Goal: Contribute content: Contribute content

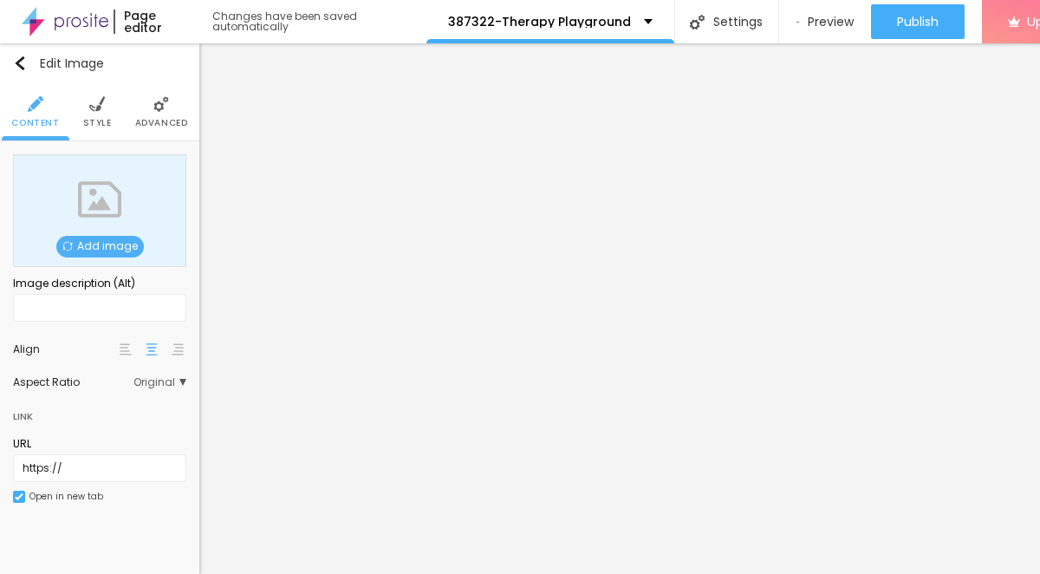
click at [96, 245] on span "Add image" at bounding box center [100, 247] width 88 height 22
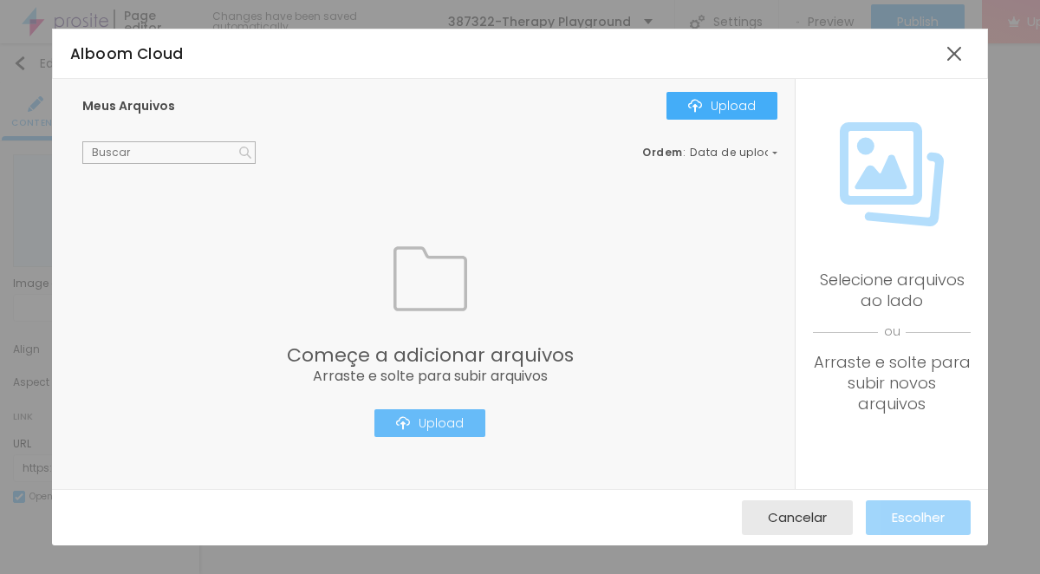
click at [444, 425] on div "Upload" at bounding box center [430, 423] width 68 height 14
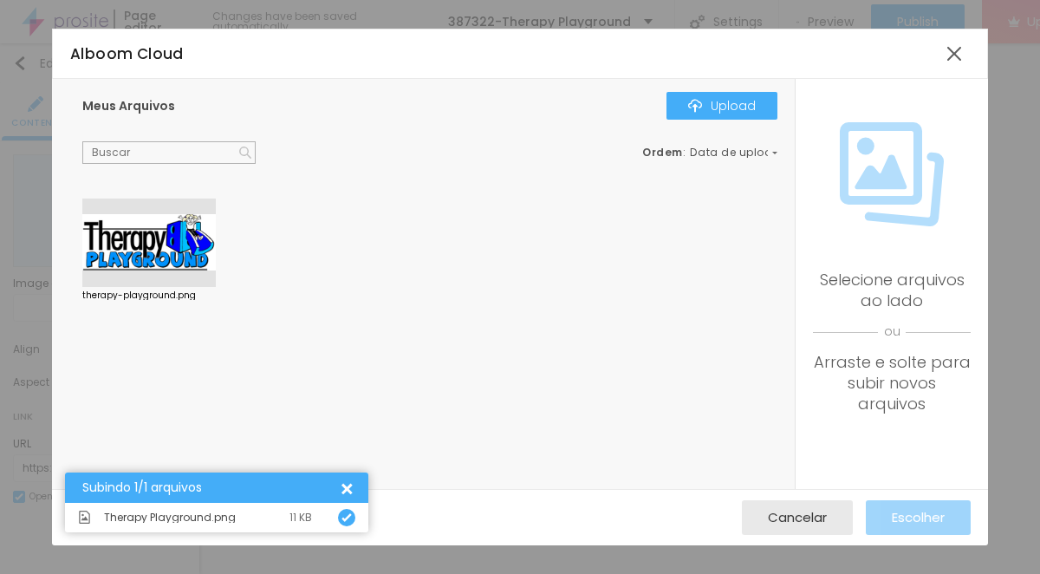
click at [177, 262] on div at bounding box center [148, 242] width 133 height 88
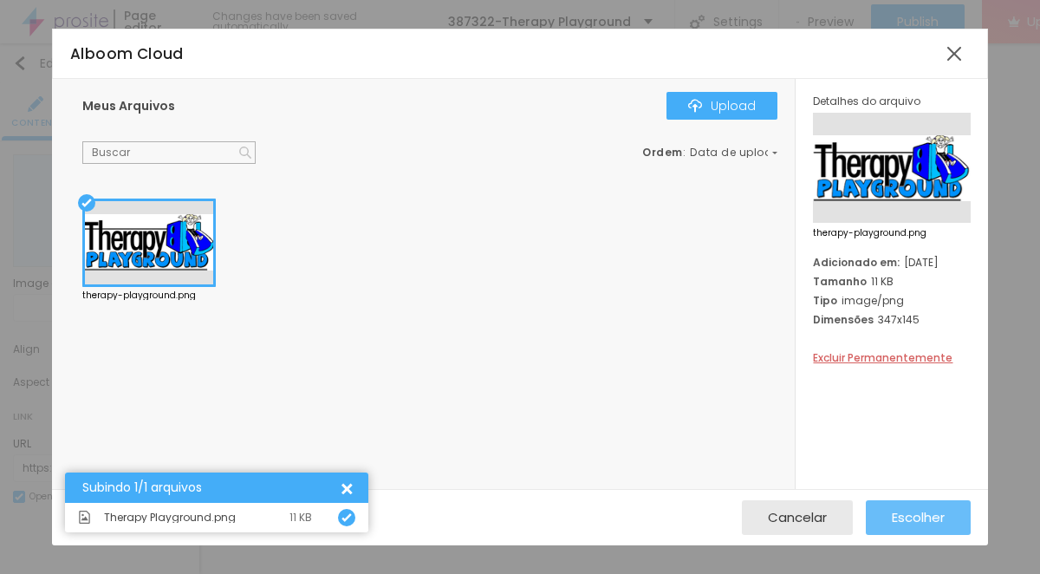
click at [916, 520] on span "Escolher" at bounding box center [918, 516] width 53 height 15
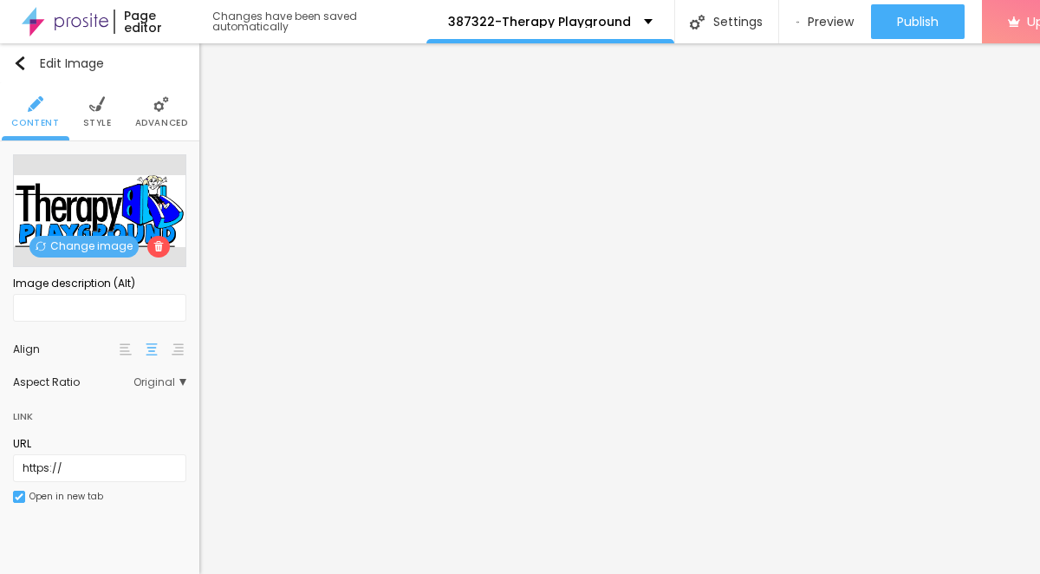
click at [104, 112] on li "Style" at bounding box center [97, 111] width 29 height 57
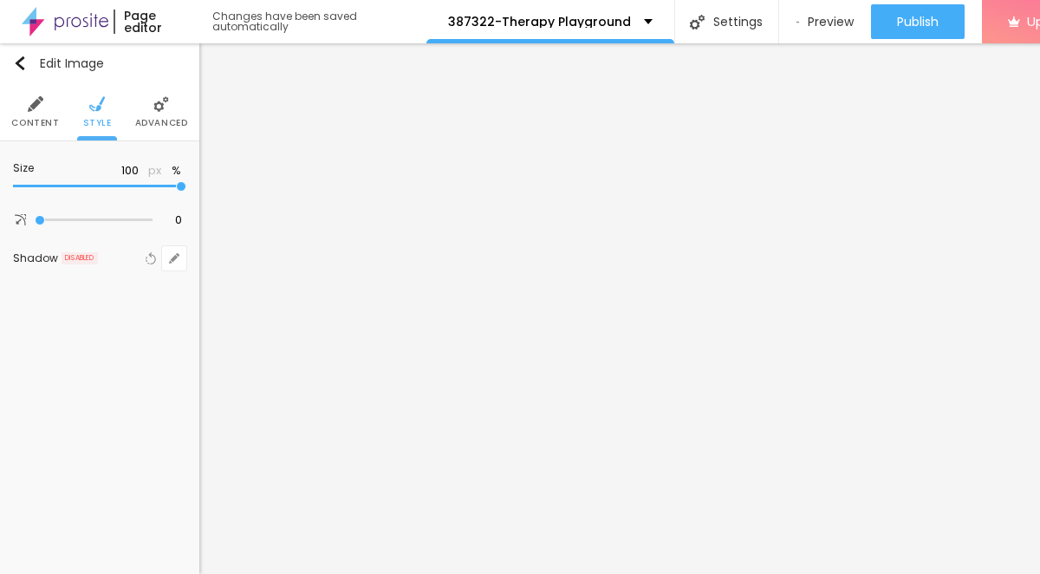
type input "90"
type input "55"
type input "45"
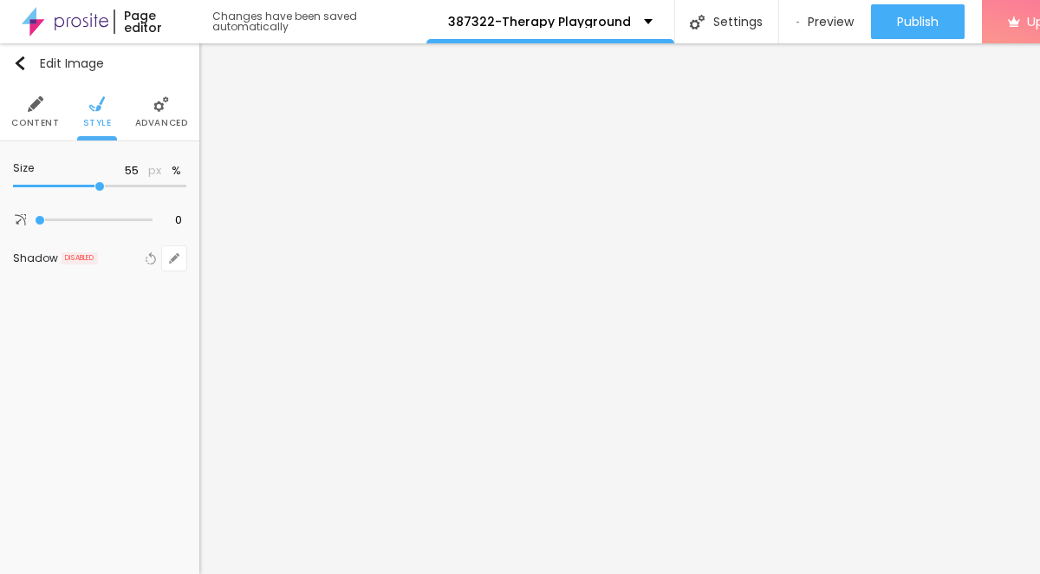
type input "45"
type input "40"
type input "30"
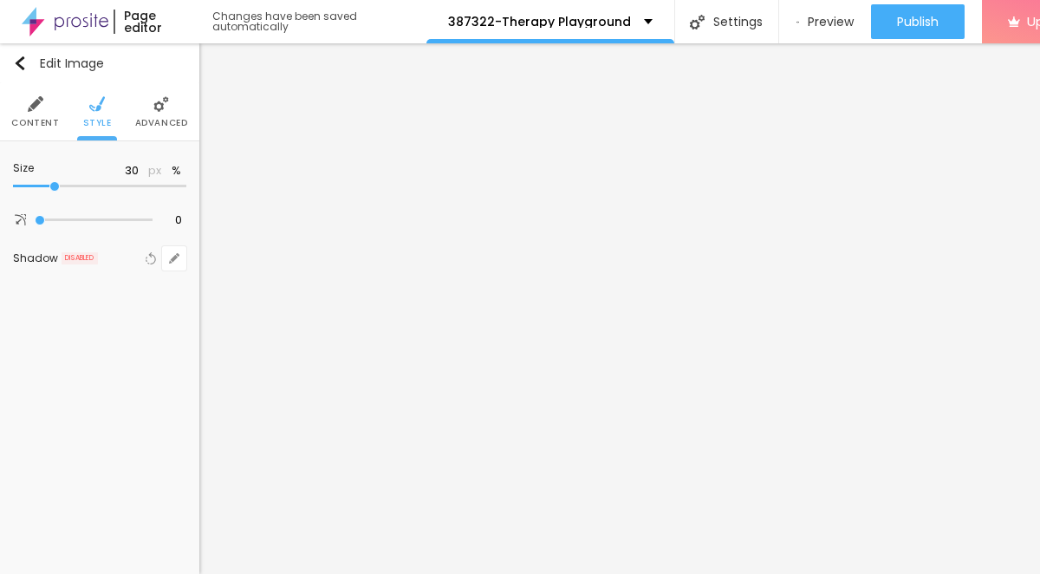
type input "20"
type input "15"
type input "10"
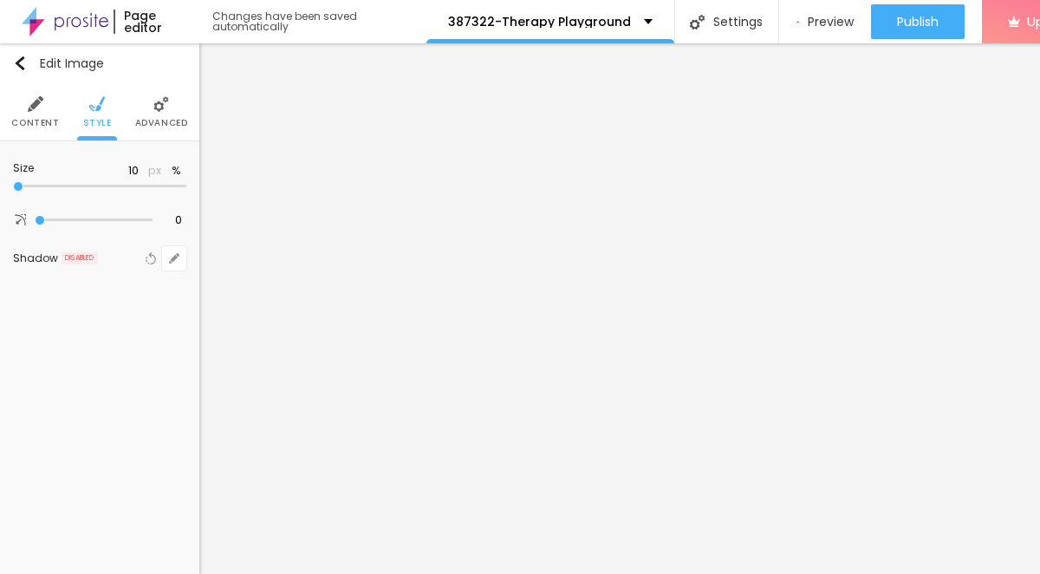
drag, startPoint x: 182, startPoint y: 188, endPoint x: -37, endPoint y: 167, distance: 220.2
type input "10"
click at [13, 182] on input "range" at bounding box center [99, 186] width 173 height 9
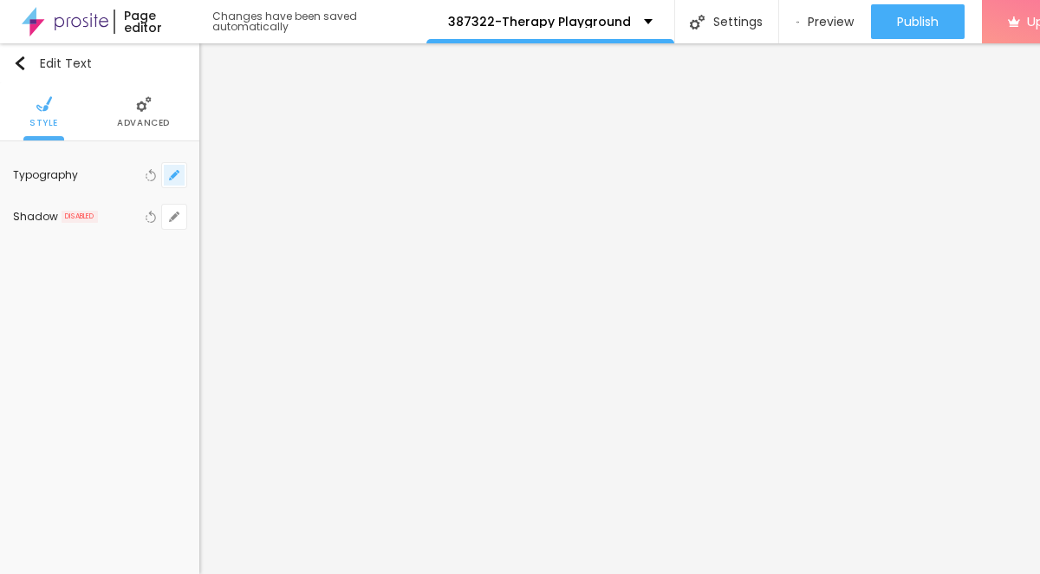
click at [177, 172] on icon "button" at bounding box center [177, 171] width 3 height 3
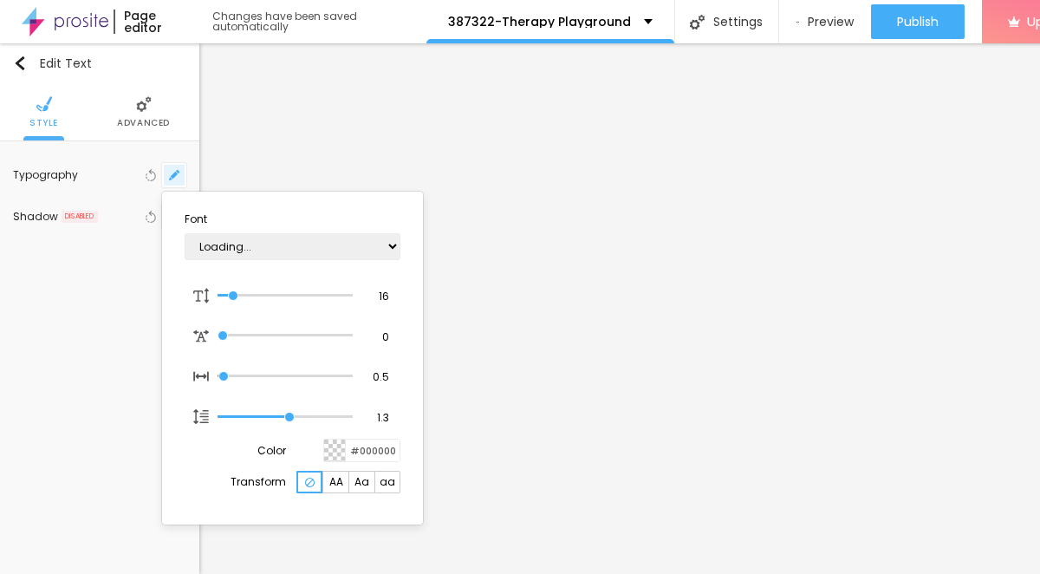
type input "1"
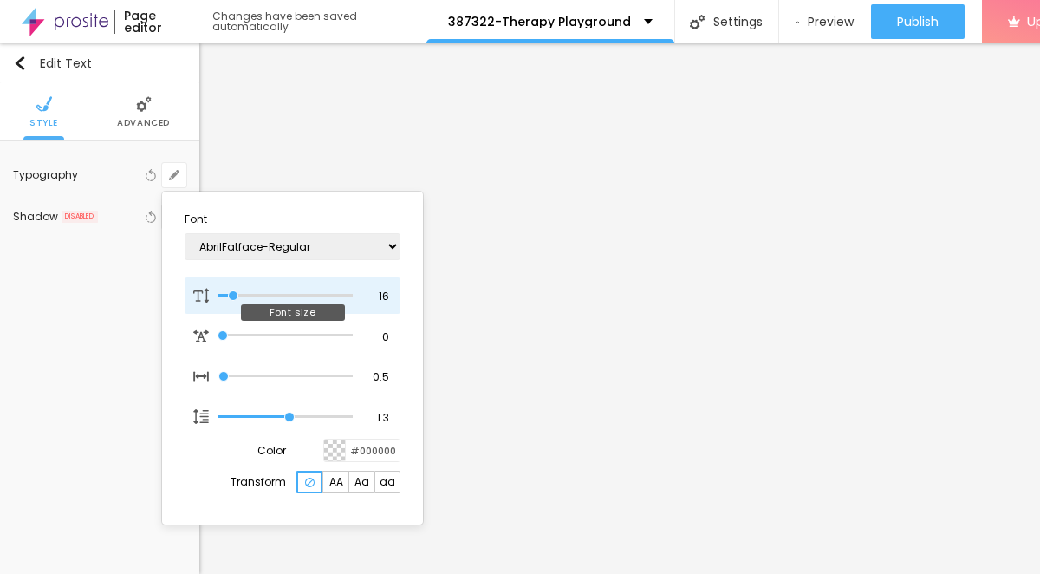
type input "18"
type input "1"
type input "19"
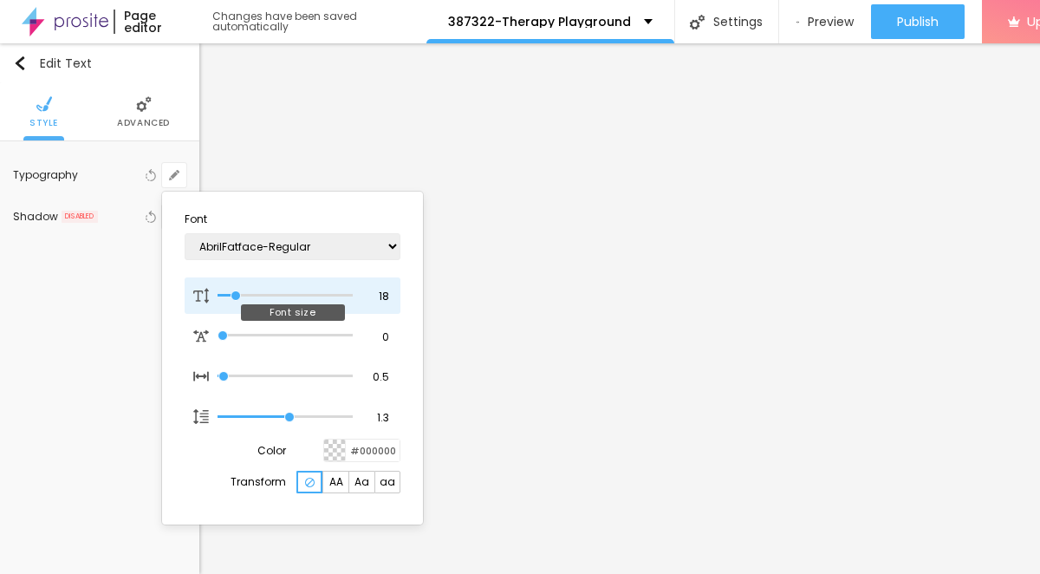
type input "1"
type input "25"
type input "1"
type input "26"
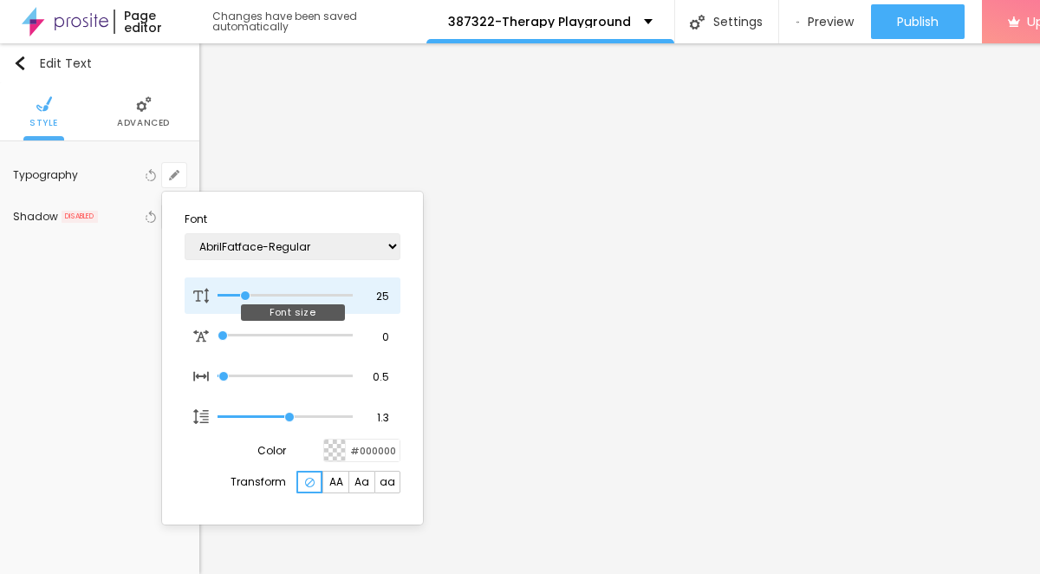
type input "26"
type input "1"
type input "28"
type input "1"
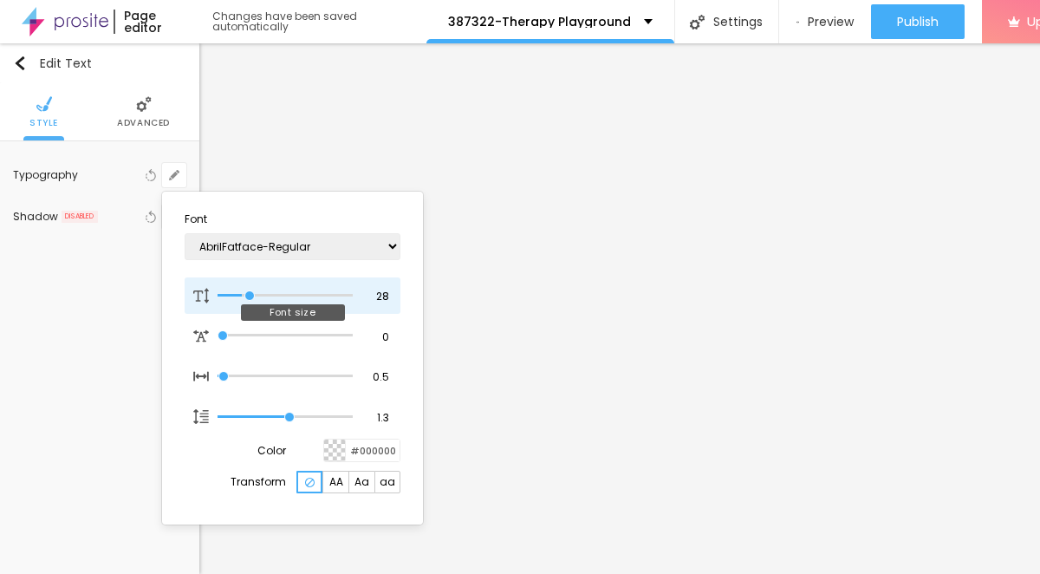
type input "29"
type input "1"
type input "28"
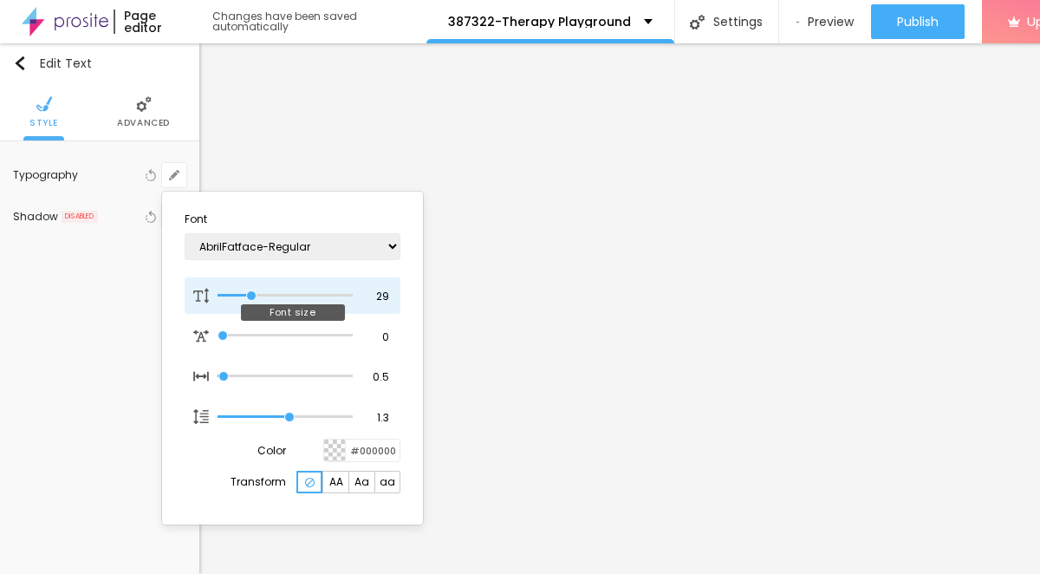
type input "1"
type input "27"
type input "1"
type input "26"
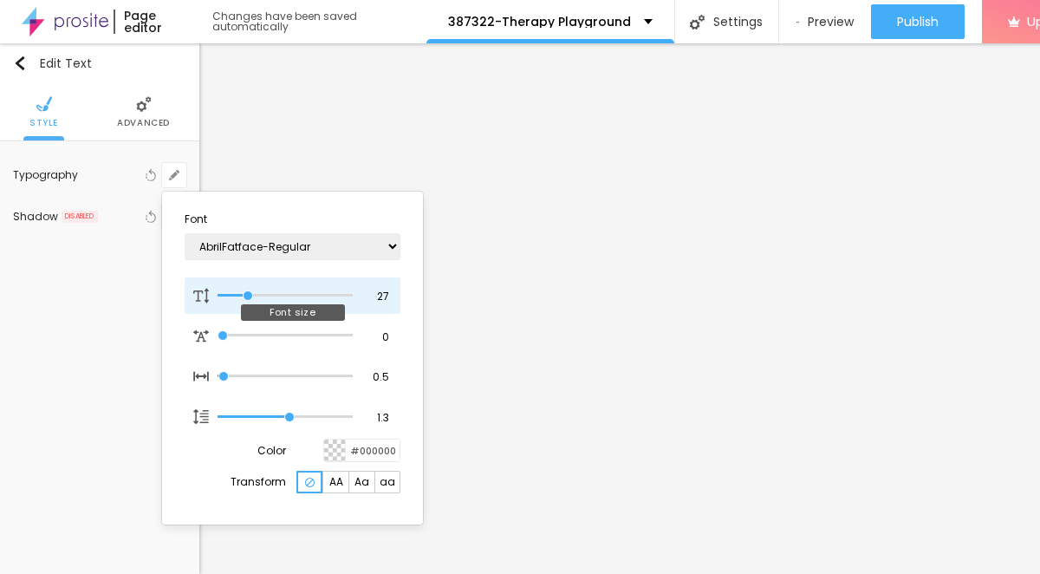
type input "26"
type input "1"
type input "25"
type input "1"
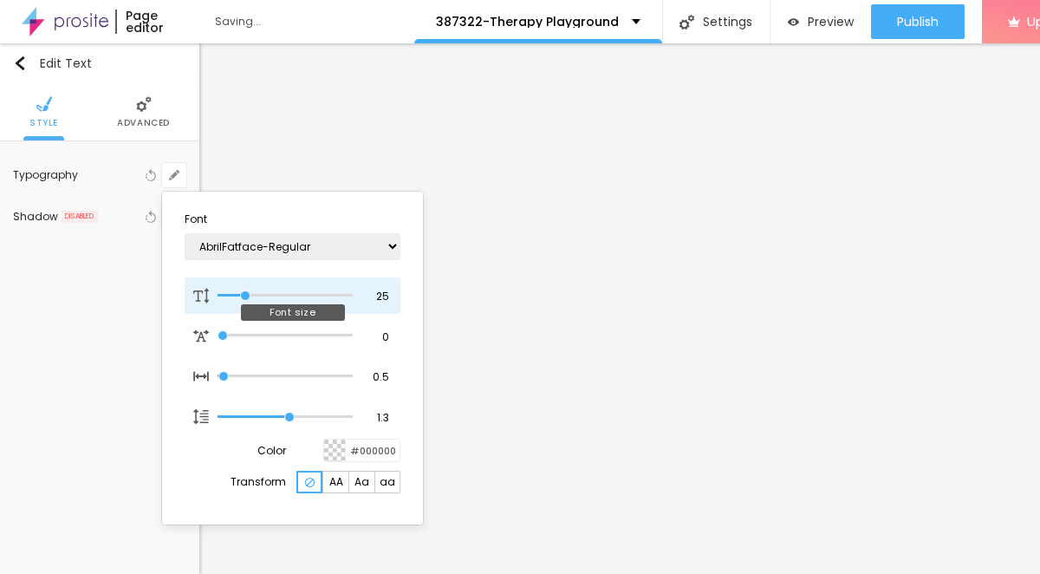
type input "24"
type input "1"
type input "25"
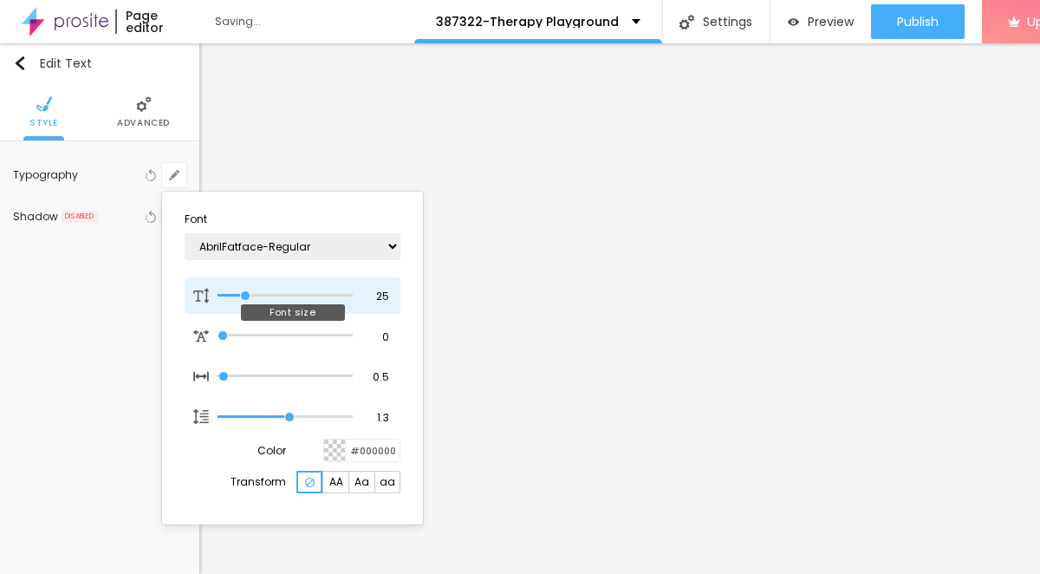
type input "1"
type input "26"
type input "1"
type input "25"
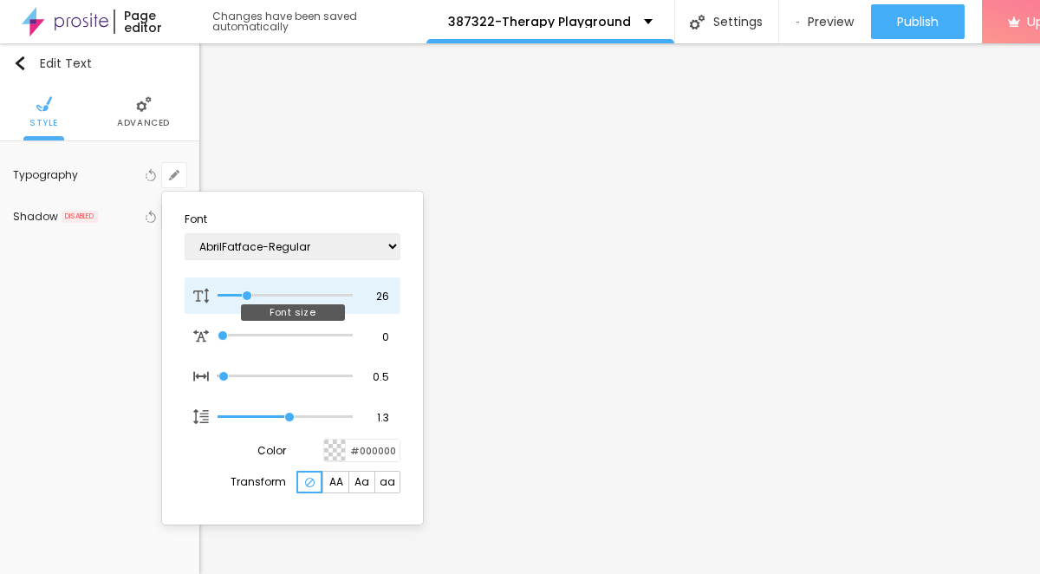
type input "25"
type input "1"
drag, startPoint x: 236, startPoint y: 296, endPoint x: 246, endPoint y: 295, distance: 10.5
type input "25"
click at [246, 295] on input "range" at bounding box center [284, 295] width 135 height 9
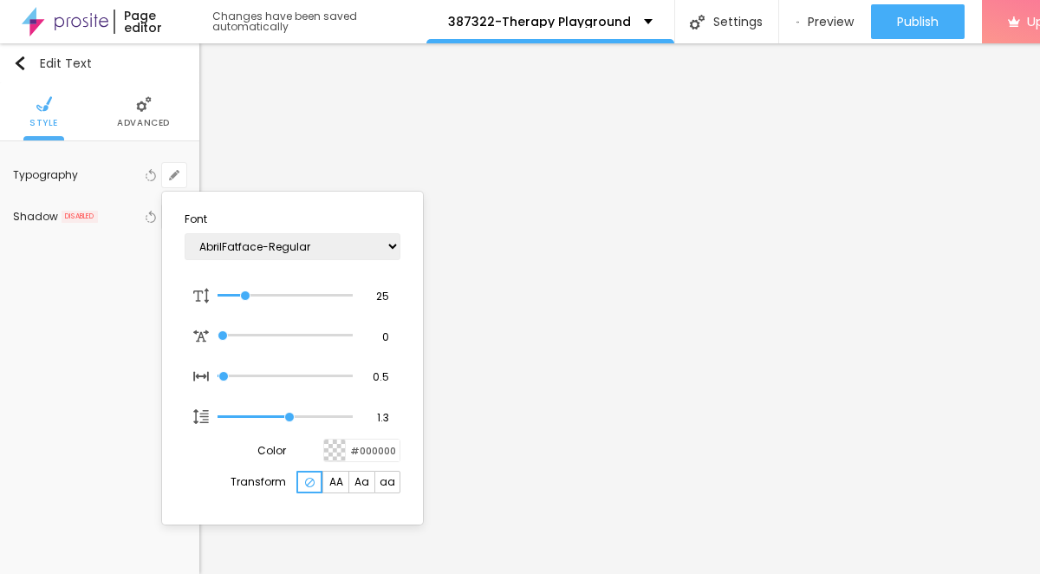
click at [582, 279] on div at bounding box center [520, 287] width 1040 height 574
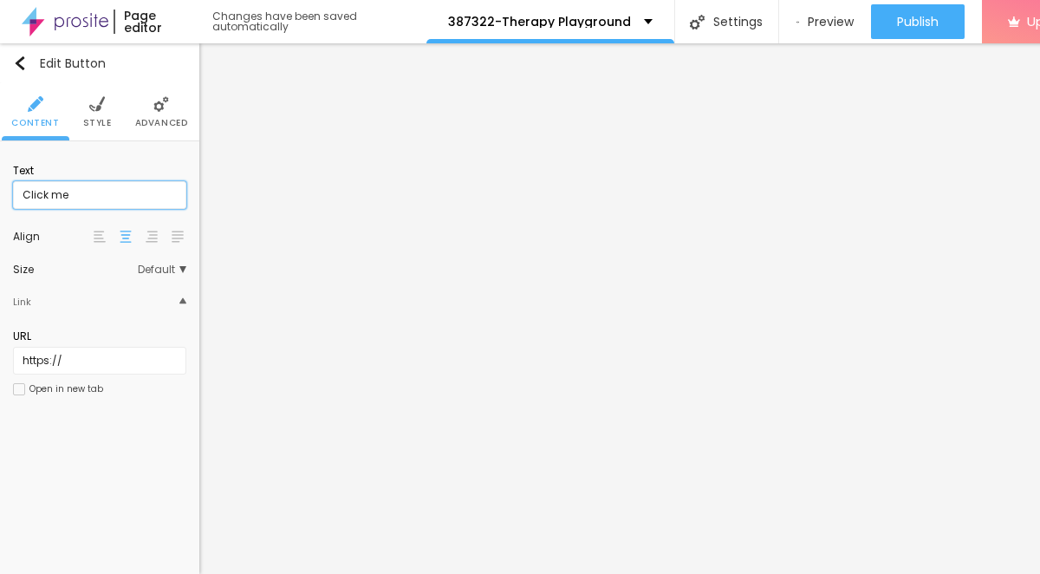
drag, startPoint x: 116, startPoint y: 198, endPoint x: 11, endPoint y: 190, distance: 105.1
click at [11, 190] on div "Text Click me Align Size Default Small Default Big Link URL https:// Open in ne…" at bounding box center [99, 285] width 199 height 288
paste input "→ VIEW DOCUMENT HERE"
type input "→ VIEW DOCUMENT HERE"
click at [104, 122] on span "Style" at bounding box center [97, 123] width 29 height 9
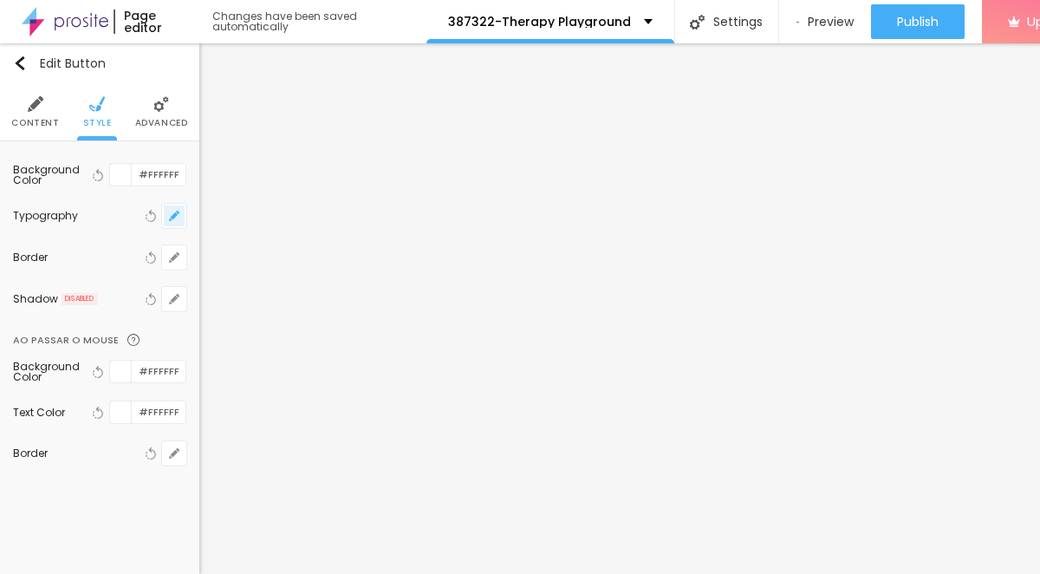
click at [181, 217] on button "button" at bounding box center [174, 216] width 24 height 24
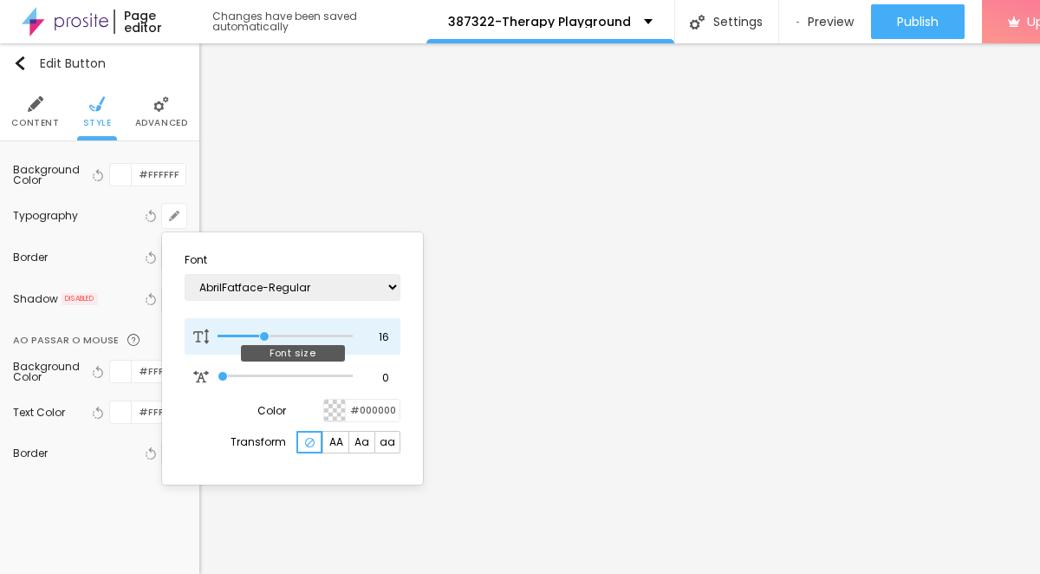
type input "17"
type input "18"
type input "19"
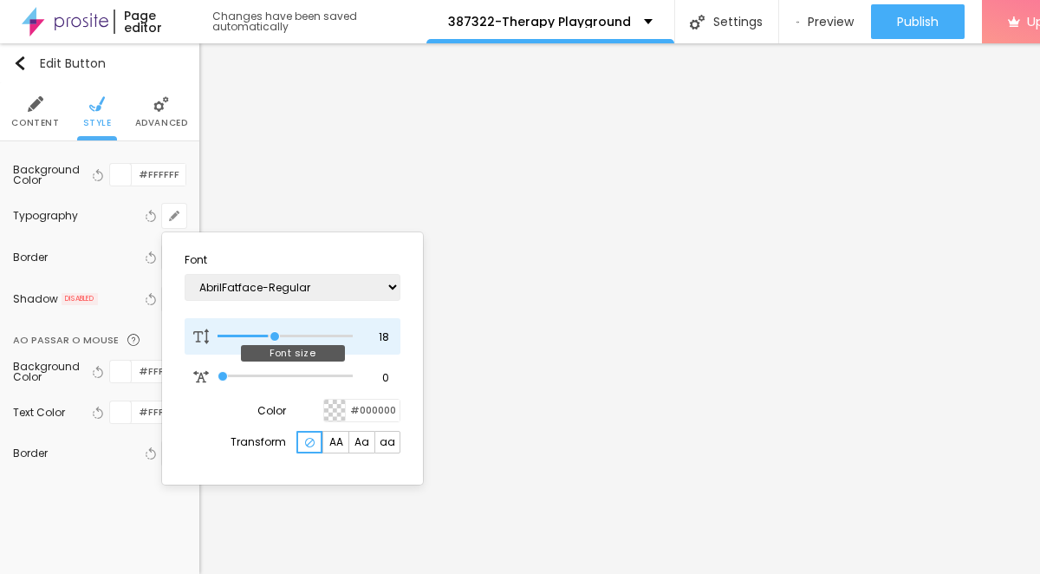
type input "19"
type input "20"
type input "21"
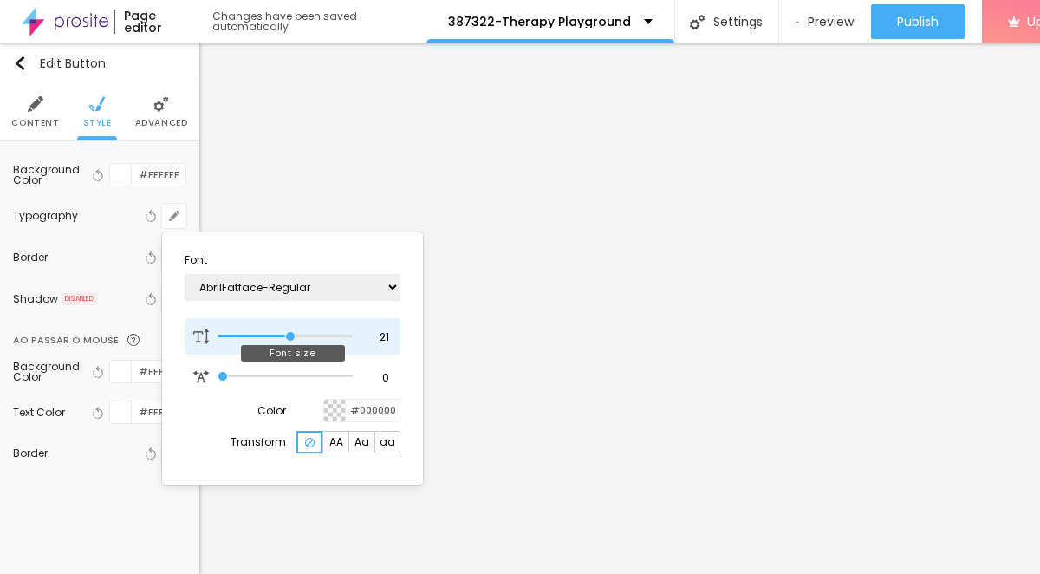
type input "22"
drag, startPoint x: 267, startPoint y: 334, endPoint x: 295, endPoint y: 334, distance: 27.7
click at [295, 334] on input "range" at bounding box center [284, 336] width 135 height 9
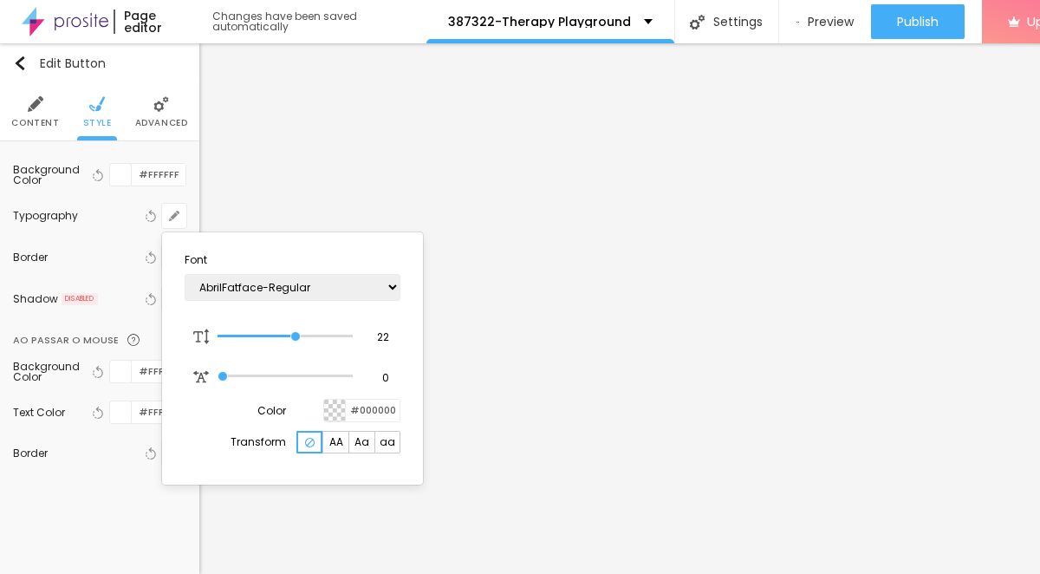
click at [448, 328] on div at bounding box center [520, 287] width 1040 height 574
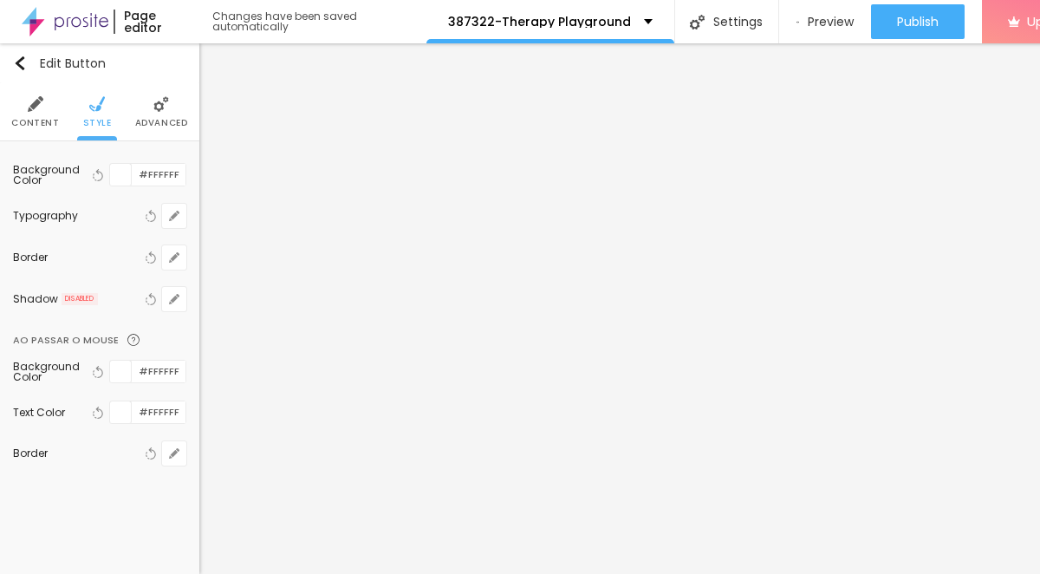
click at [28, 103] on img at bounding box center [36, 104] width 16 height 16
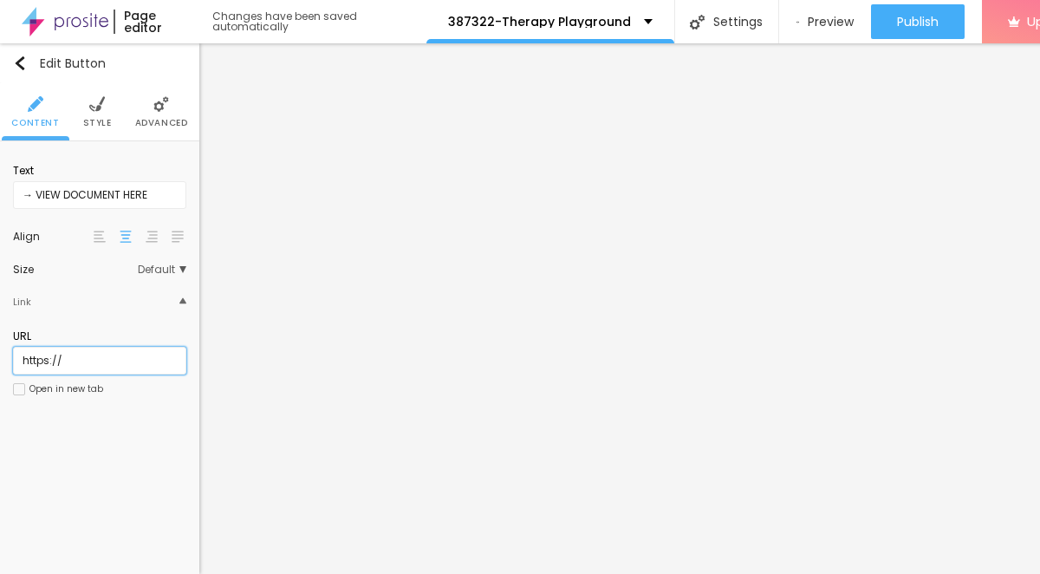
drag, startPoint x: 76, startPoint y: 359, endPoint x: 2, endPoint y: 353, distance: 74.8
click at [2, 353] on div "Text → VIEW DOCUMENT HERE Align Size Default Small Default Big Link URL https:/…" at bounding box center [99, 285] width 199 height 288
paste input "[DOMAIN_NAME][URL]"
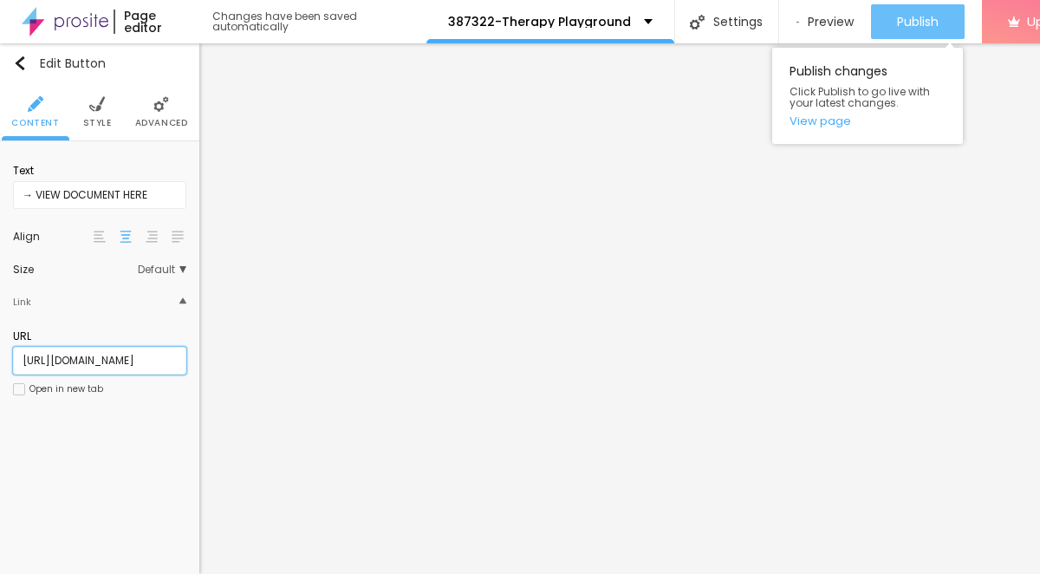
type input "[URL][DOMAIN_NAME]"
click at [916, 15] on span "Publish" at bounding box center [918, 22] width 42 height 14
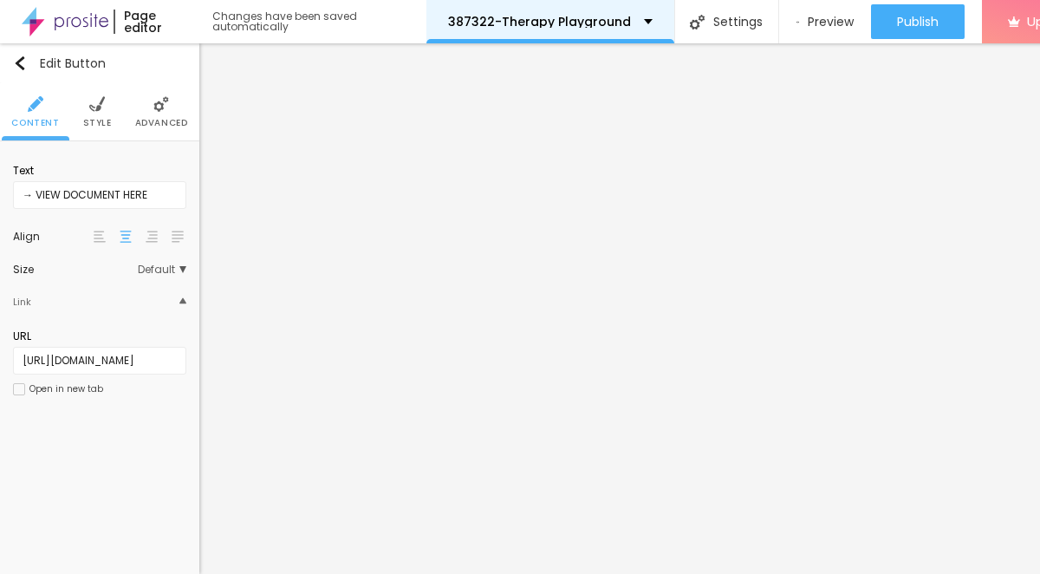
click at [639, 17] on div "387322-Therapy Playground" at bounding box center [550, 22] width 204 height 12
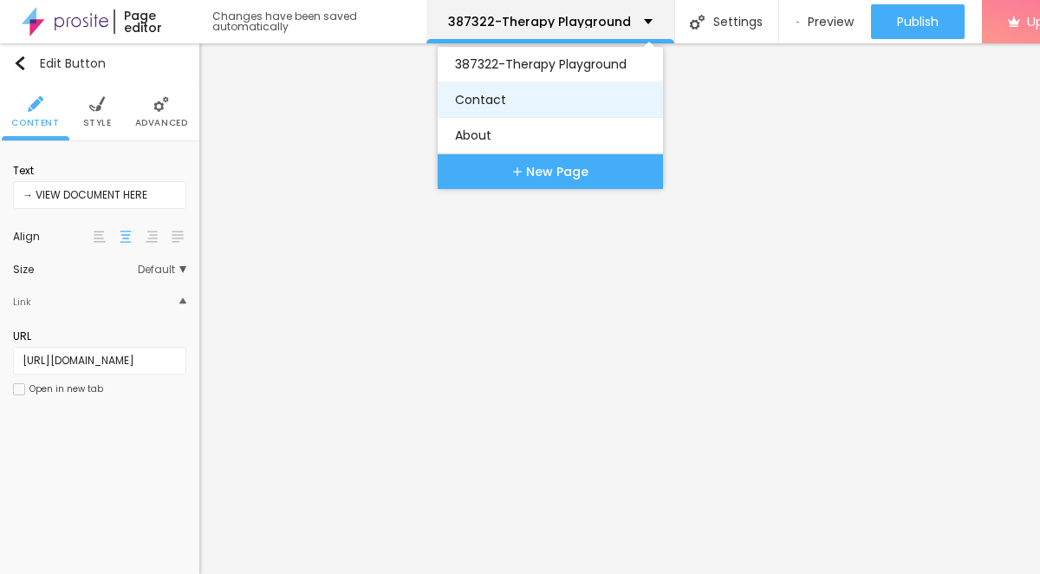
click at [577, 105] on link "Contact" at bounding box center [550, 99] width 191 height 35
